Goal: Information Seeking & Learning: Learn about a topic

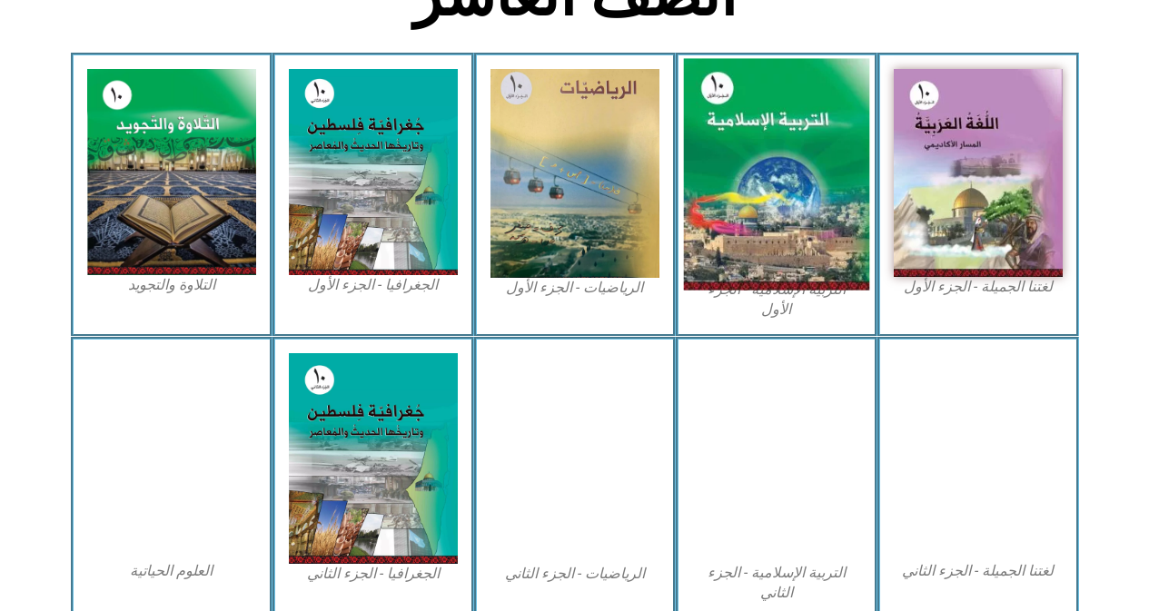
scroll to position [545, 0]
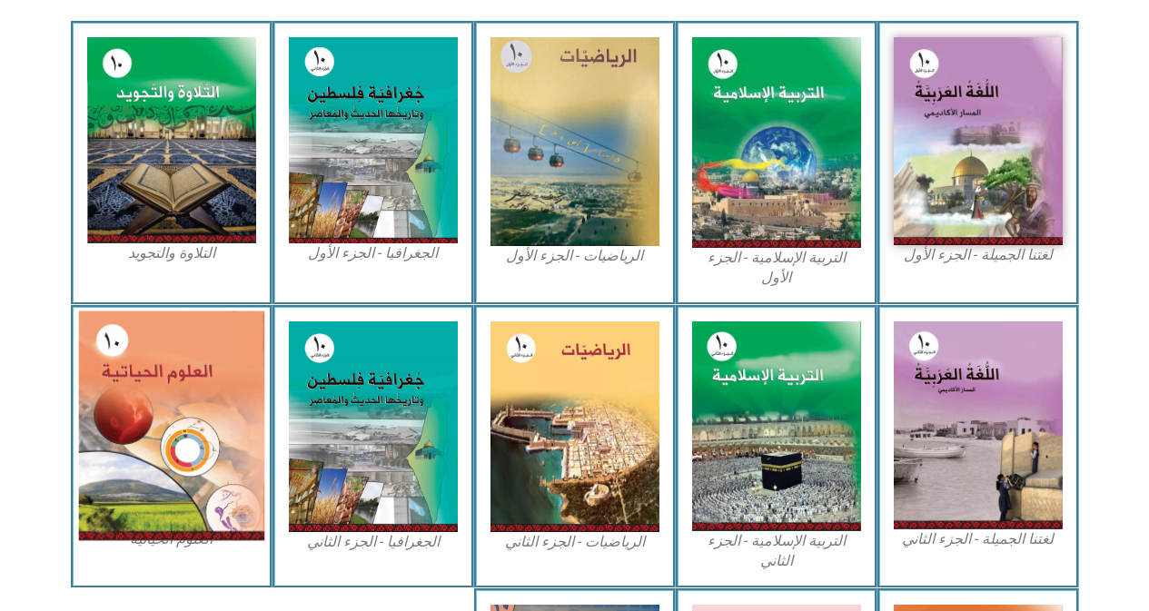
click at [146, 468] on img at bounding box center [171, 426] width 186 height 230
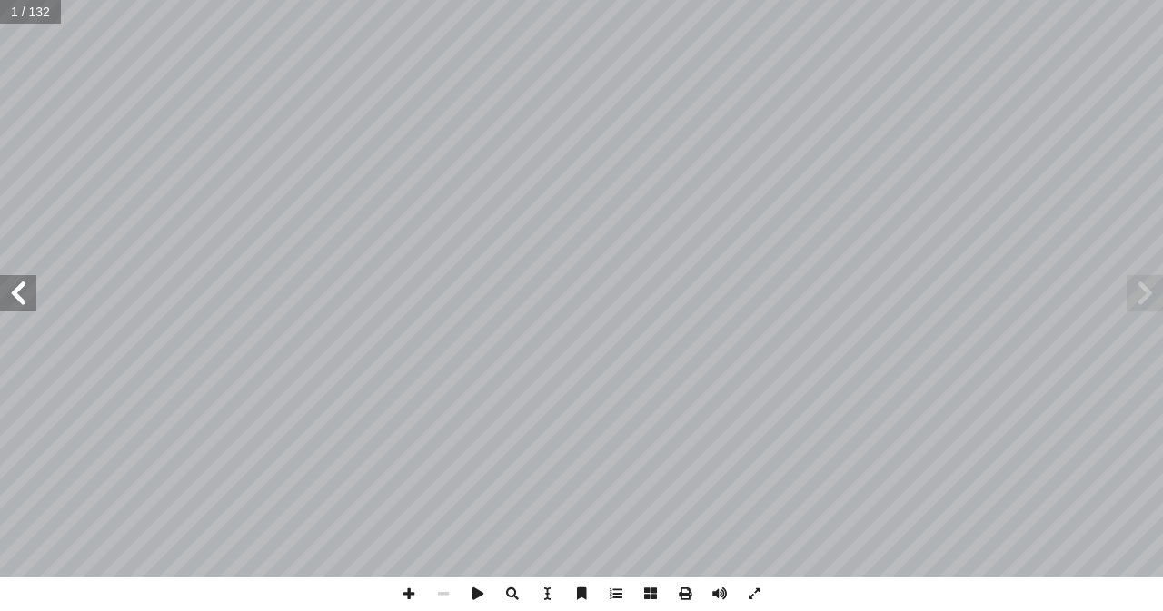
click at [16, 290] on span at bounding box center [18, 293] width 36 height 36
click at [14, 290] on span at bounding box center [18, 293] width 36 height 36
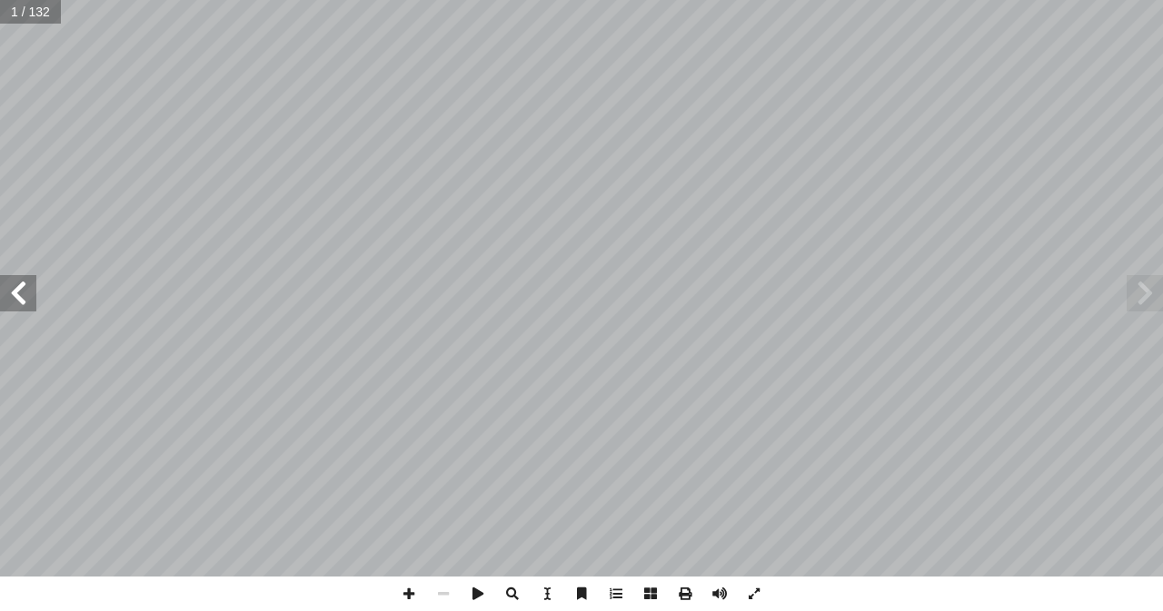
click at [14, 290] on span at bounding box center [18, 293] width 36 height 36
click at [405, 593] on span at bounding box center [409, 594] width 35 height 35
click at [11, 292] on span at bounding box center [18, 293] width 36 height 36
click at [1149, 300] on span at bounding box center [1145, 293] width 36 height 36
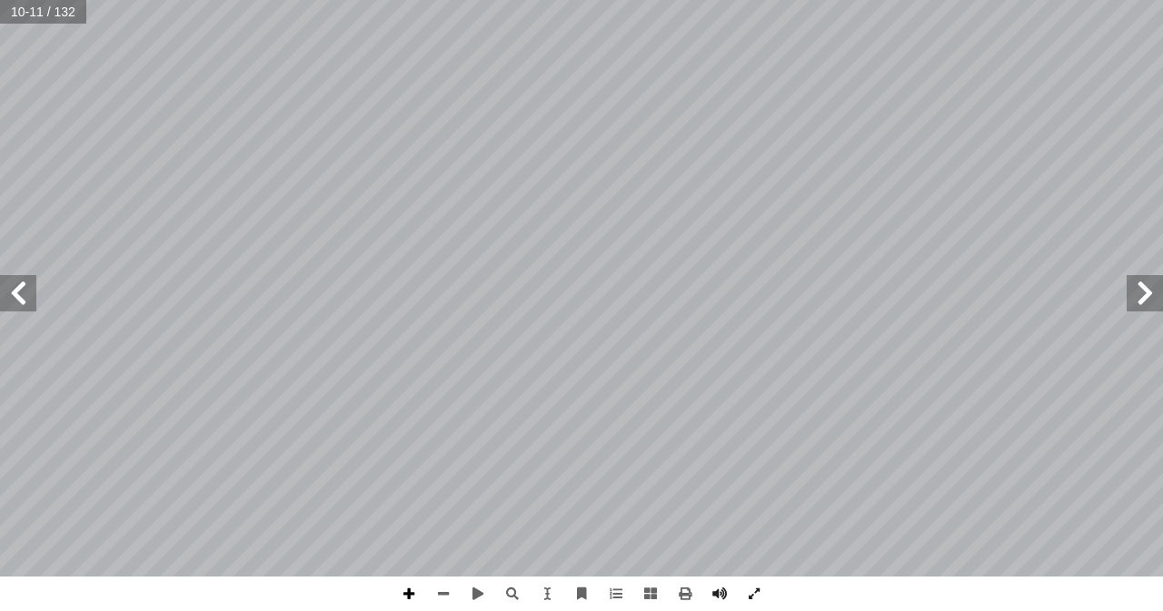
click at [414, 587] on span at bounding box center [409, 594] width 35 height 35
drag, startPoint x: 8, startPoint y: 292, endPoint x: 17, endPoint y: 290, distance: 9.3
click at [11, 292] on span at bounding box center [18, 293] width 36 height 36
click at [54, 165] on html "الصفحة الرئيسية الصف الأول الصف الثاني الصف الثالث الصف الرابع الصف الخامس الصف…" at bounding box center [581, 82] width 1163 height 165
click at [443, 596] on span at bounding box center [443, 594] width 35 height 35
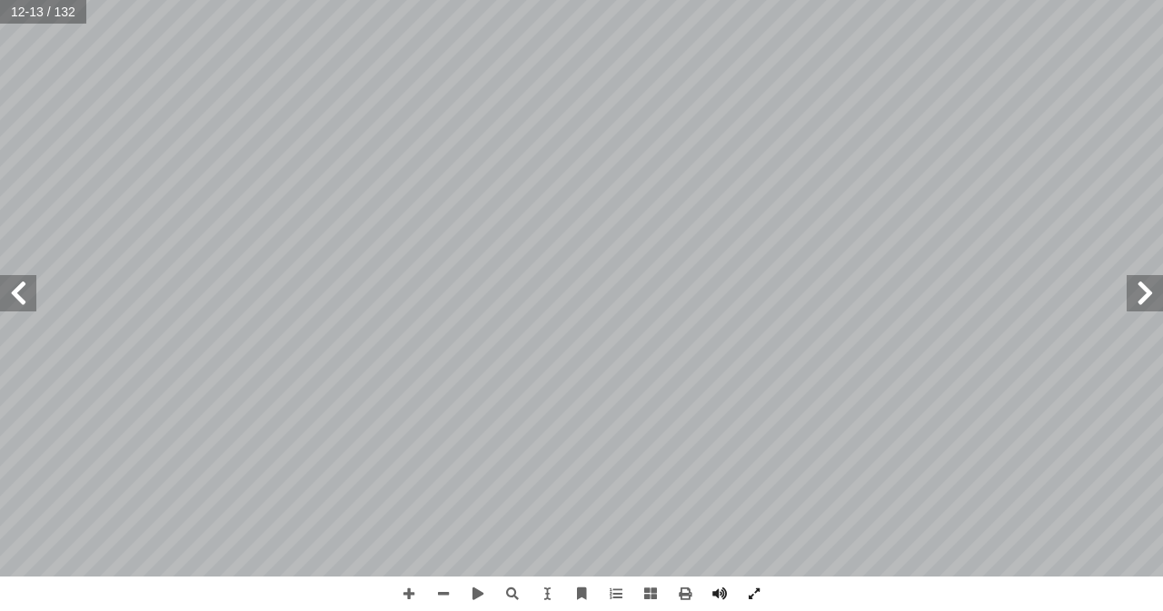
click at [36, 19] on div "٨ لكترونــات (بــدل إ لمجاهــر � � ـذه م فــي هـ َ ســتخد ُ ت :) Electron Micro…" at bounding box center [581, 305] width 1163 height 611
